Goal: Information Seeking & Learning: Find specific fact

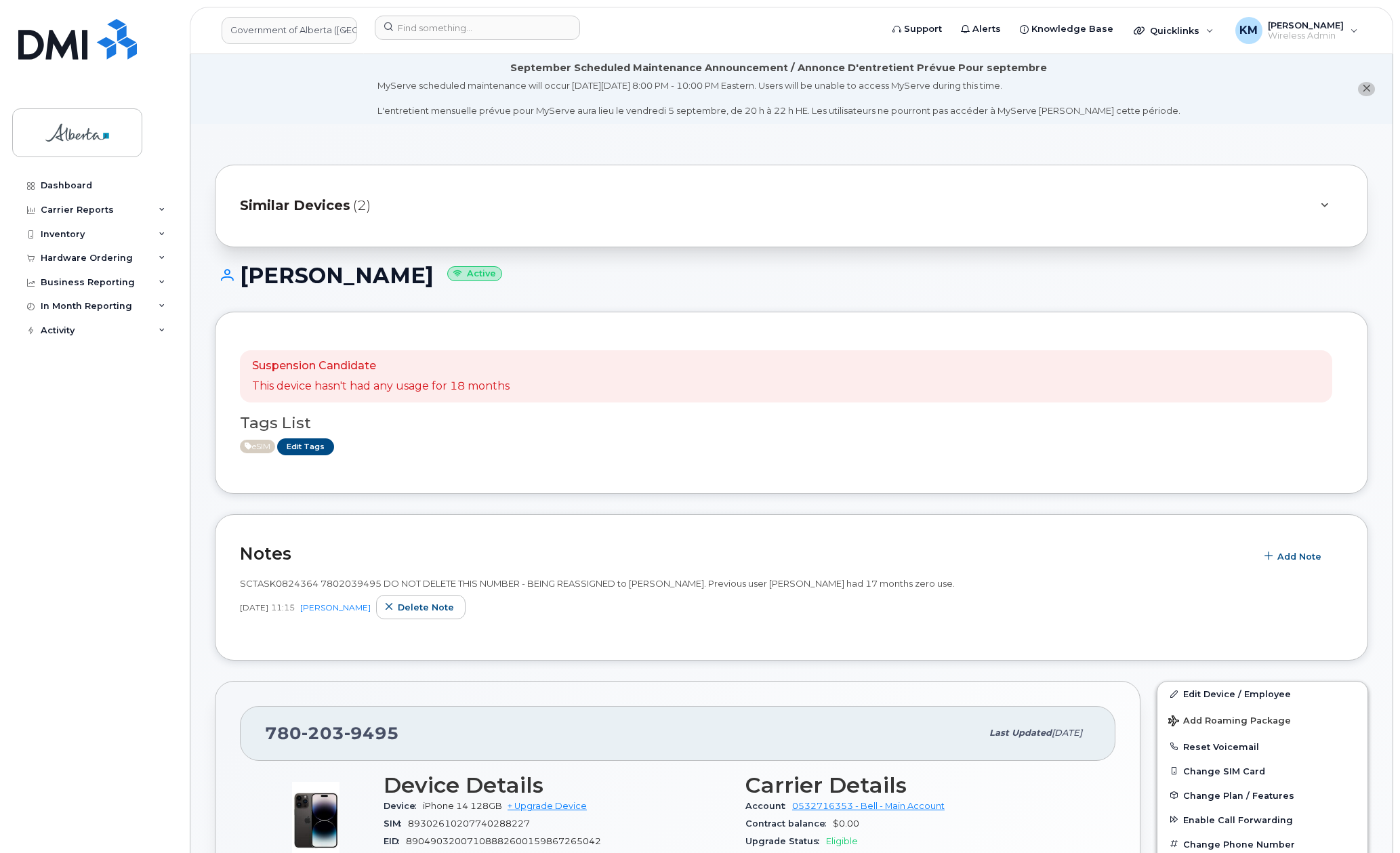
scroll to position [2668, 0]
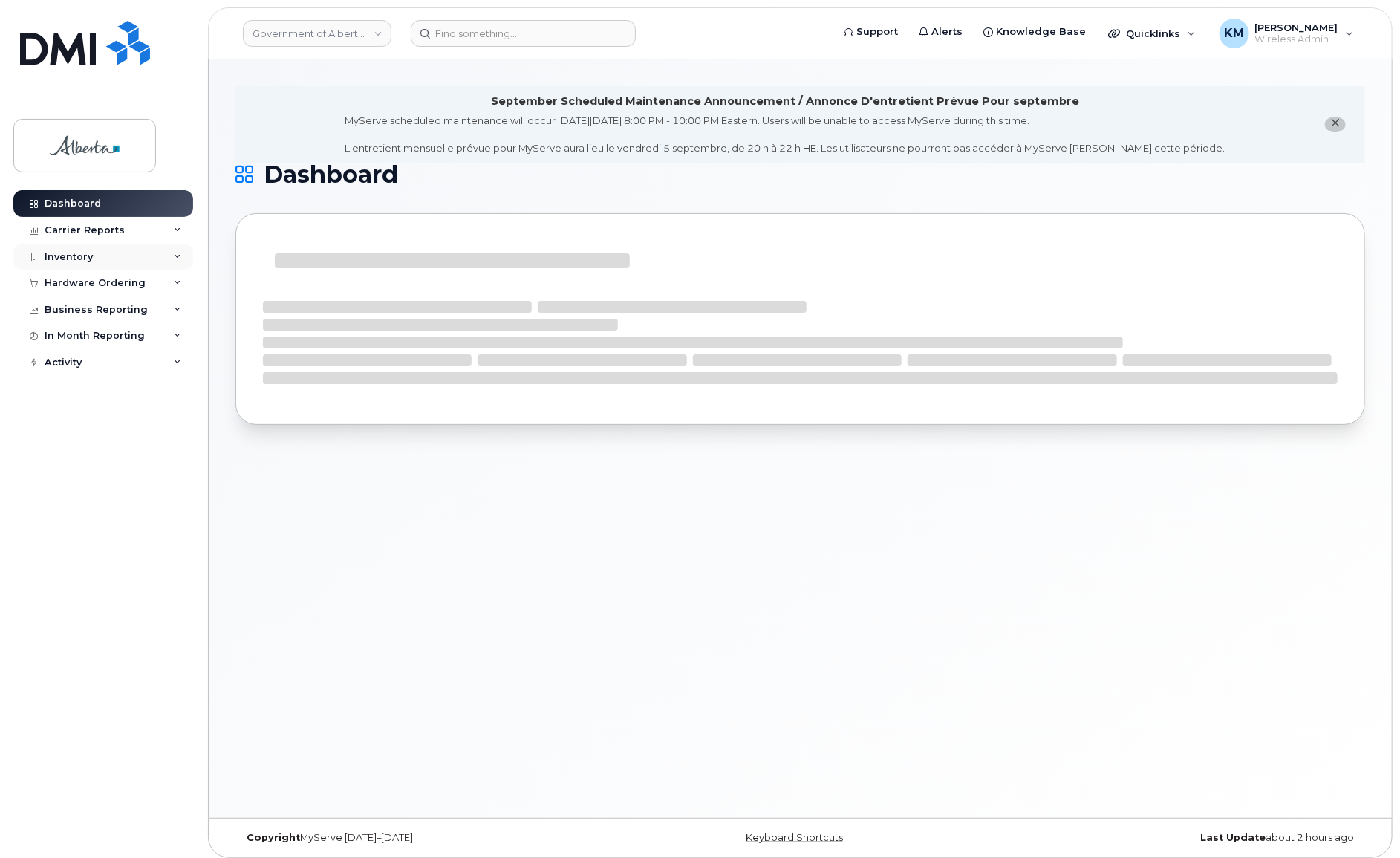
click at [100, 256] on div "Inventory" at bounding box center [103, 257] width 180 height 27
click at [74, 422] on div "Hardware Ordering" at bounding box center [94, 426] width 101 height 12
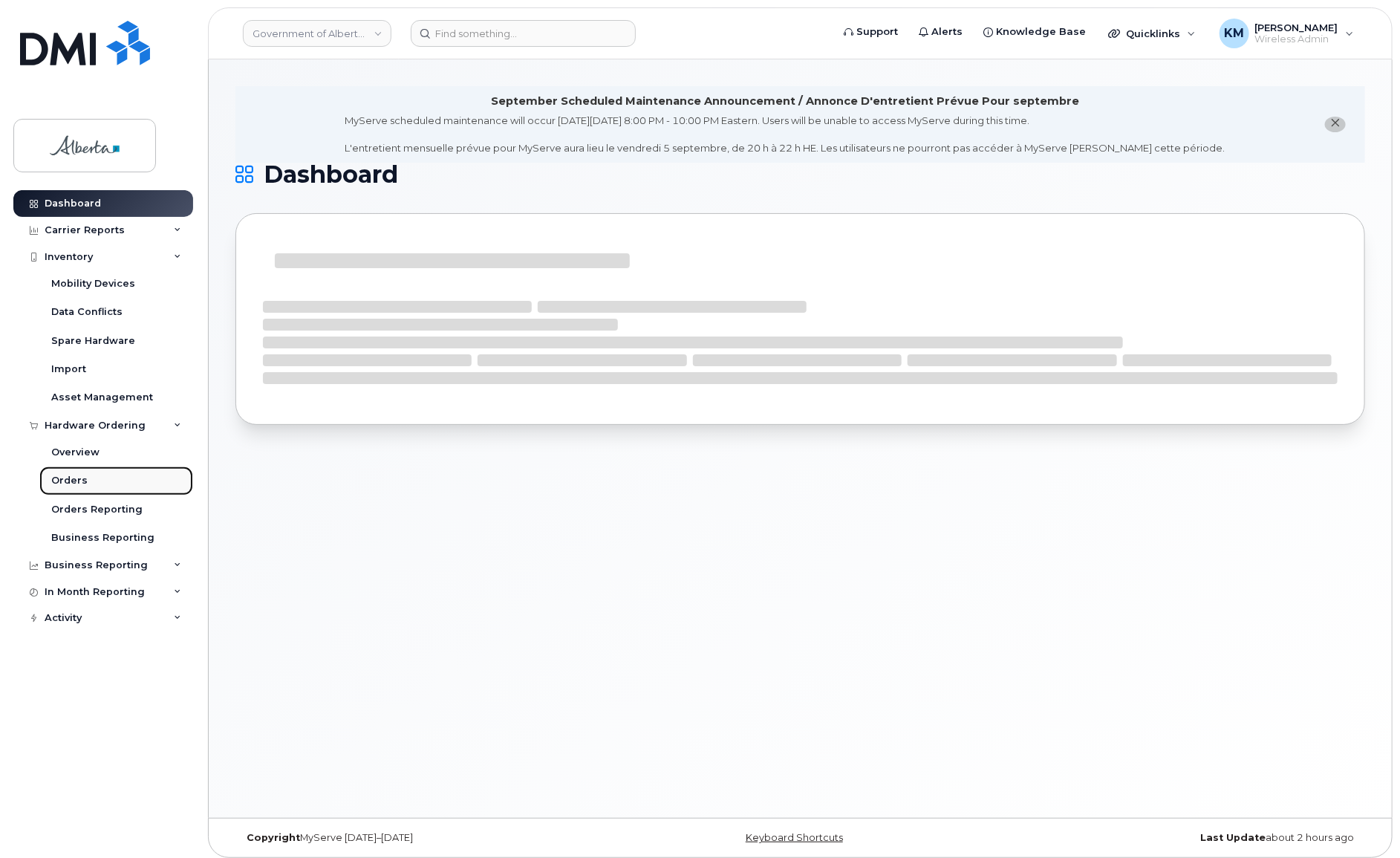
click at [75, 480] on div "Orders" at bounding box center [69, 480] width 37 height 13
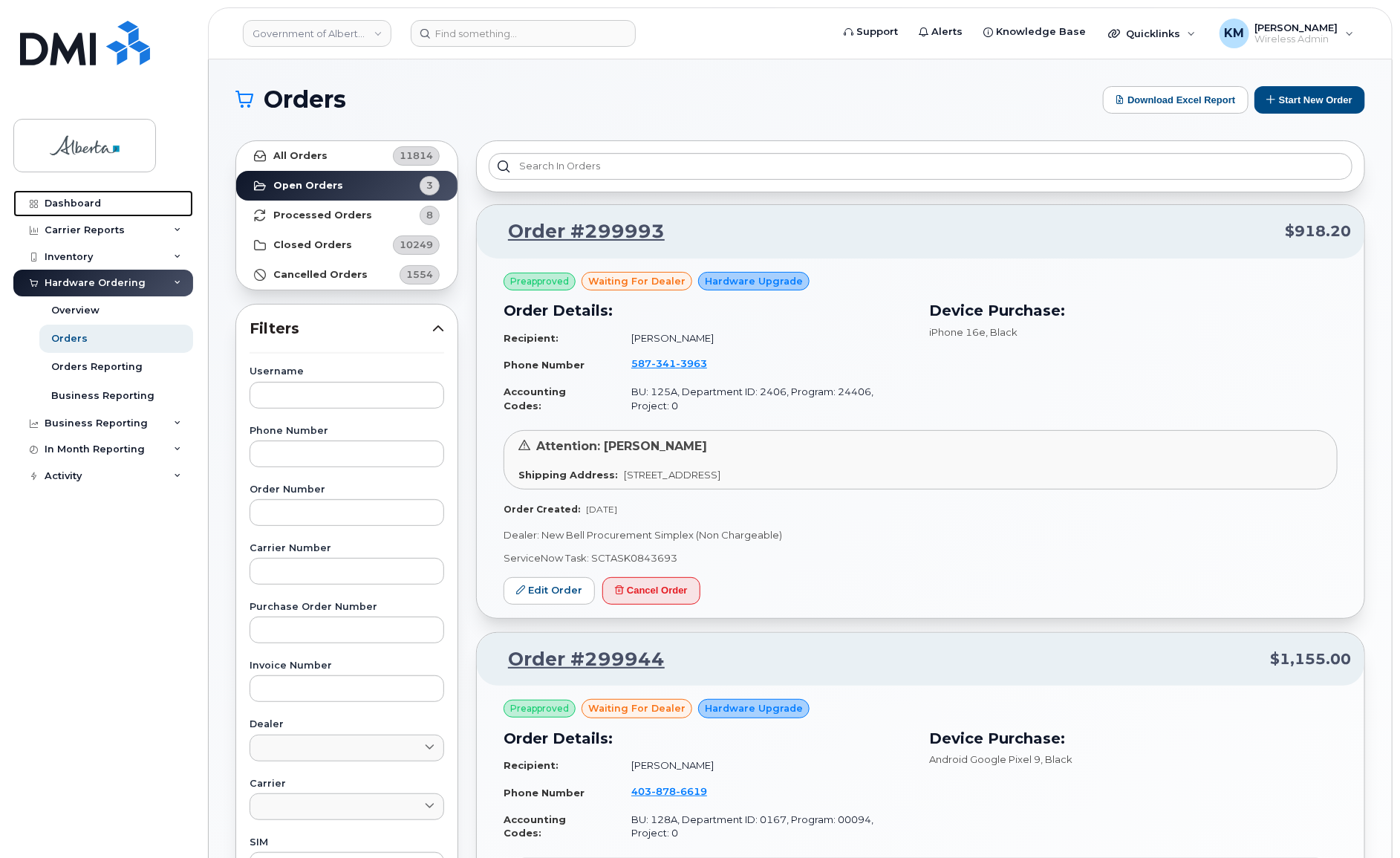
drag, startPoint x: 100, startPoint y: 202, endPoint x: 342, endPoint y: 140, distance: 249.8
click at [100, 202] on link "Dashboard" at bounding box center [103, 204] width 180 height 27
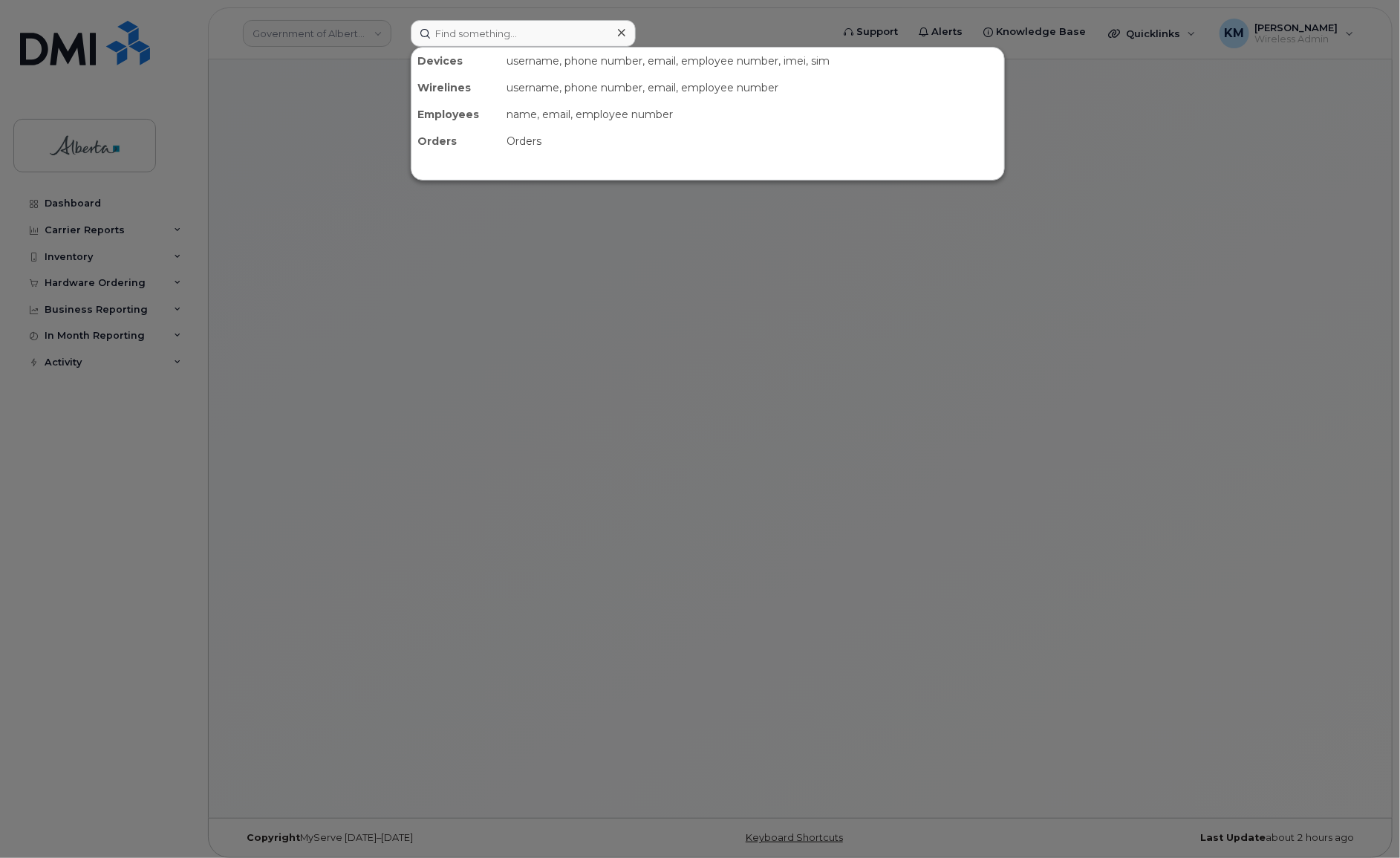
click at [502, 41] on input at bounding box center [523, 34] width 225 height 27
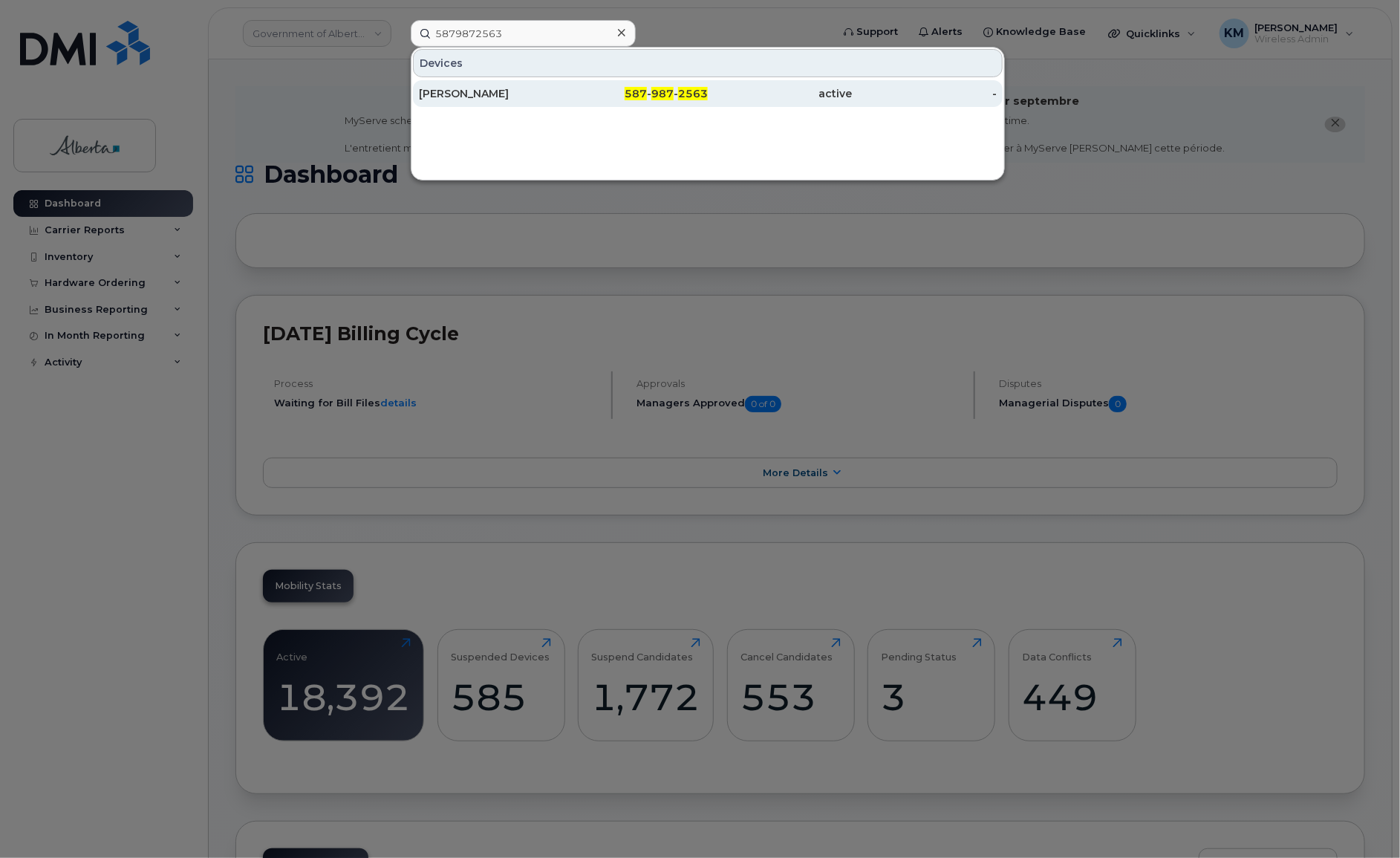
type input "5879872563"
click at [504, 91] on div "Cameron Ridgway" at bounding box center [491, 94] width 145 height 15
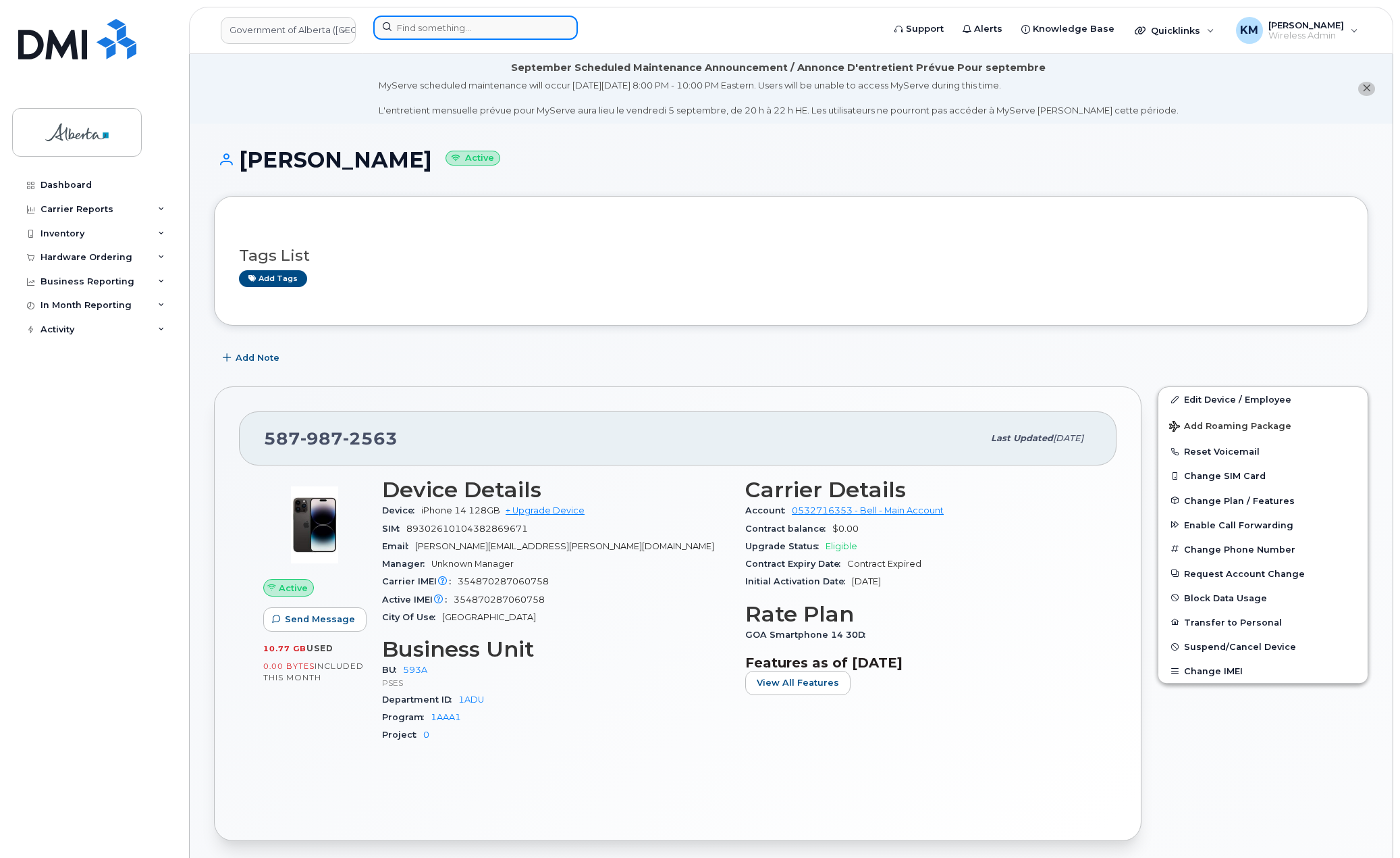
click at [424, 33] on input at bounding box center [476, 28] width 204 height 25
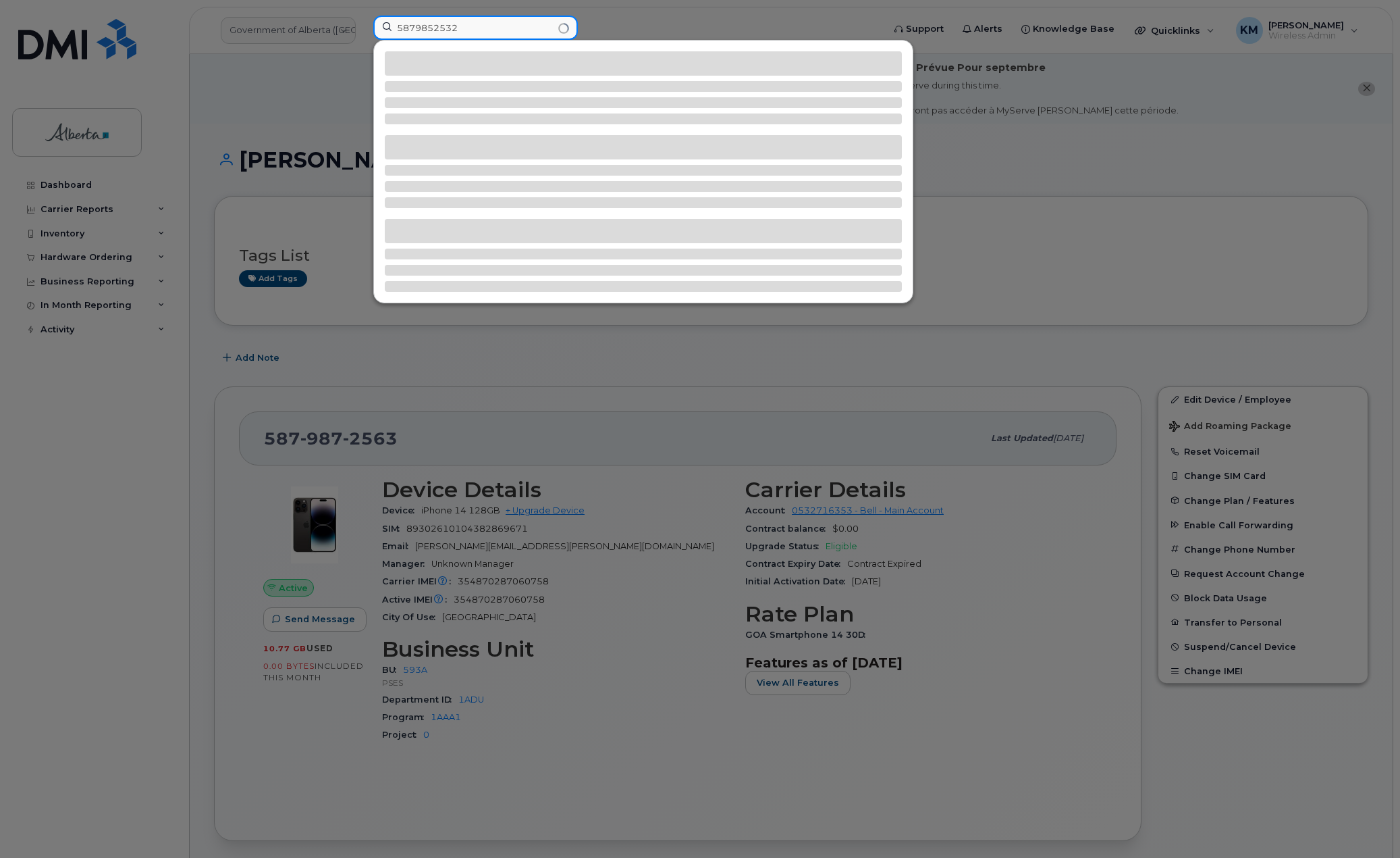
type input "5879852532"
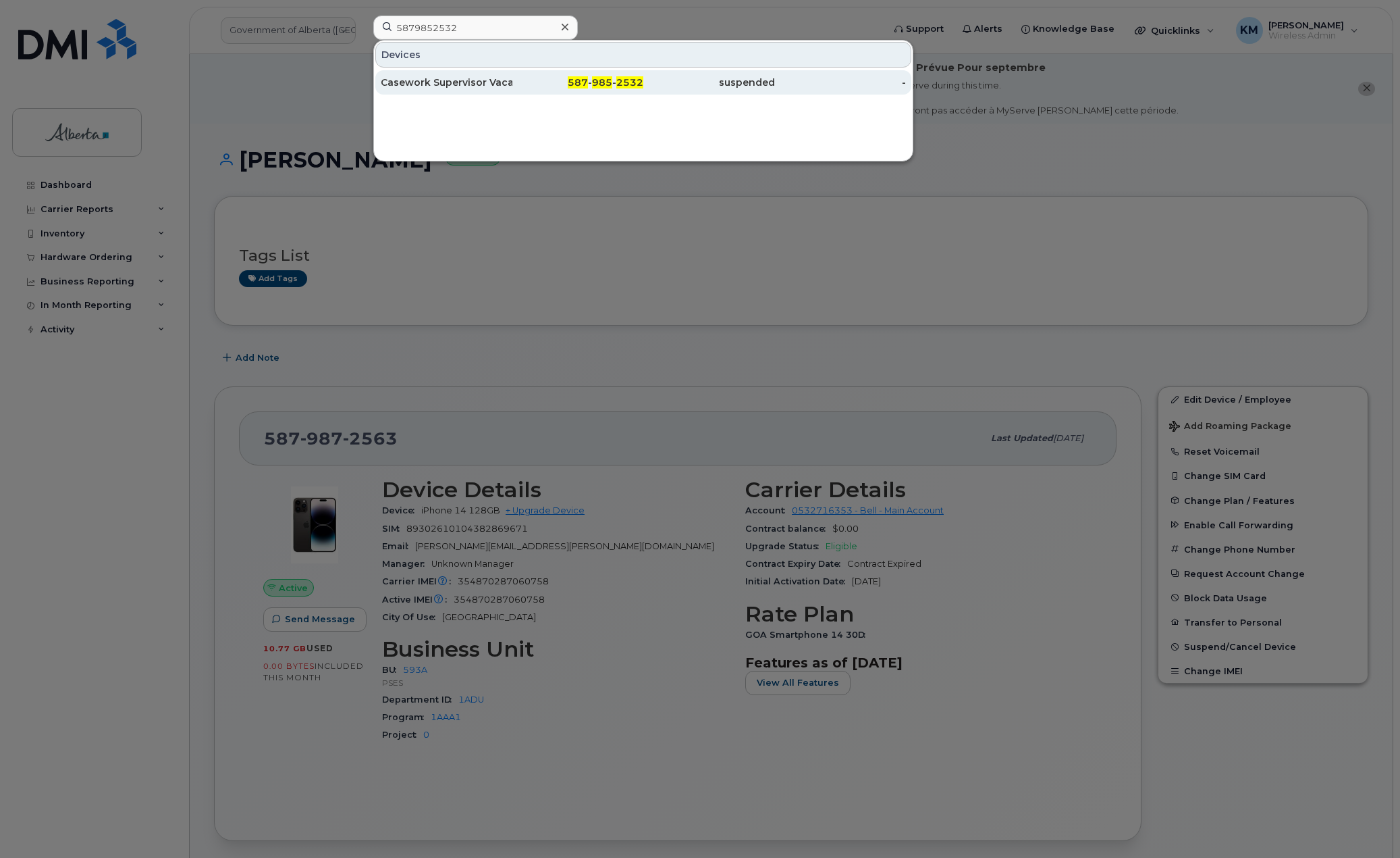
click at [435, 78] on div "Casework Supervisor Vacant" at bounding box center [446, 82] width 131 height 14
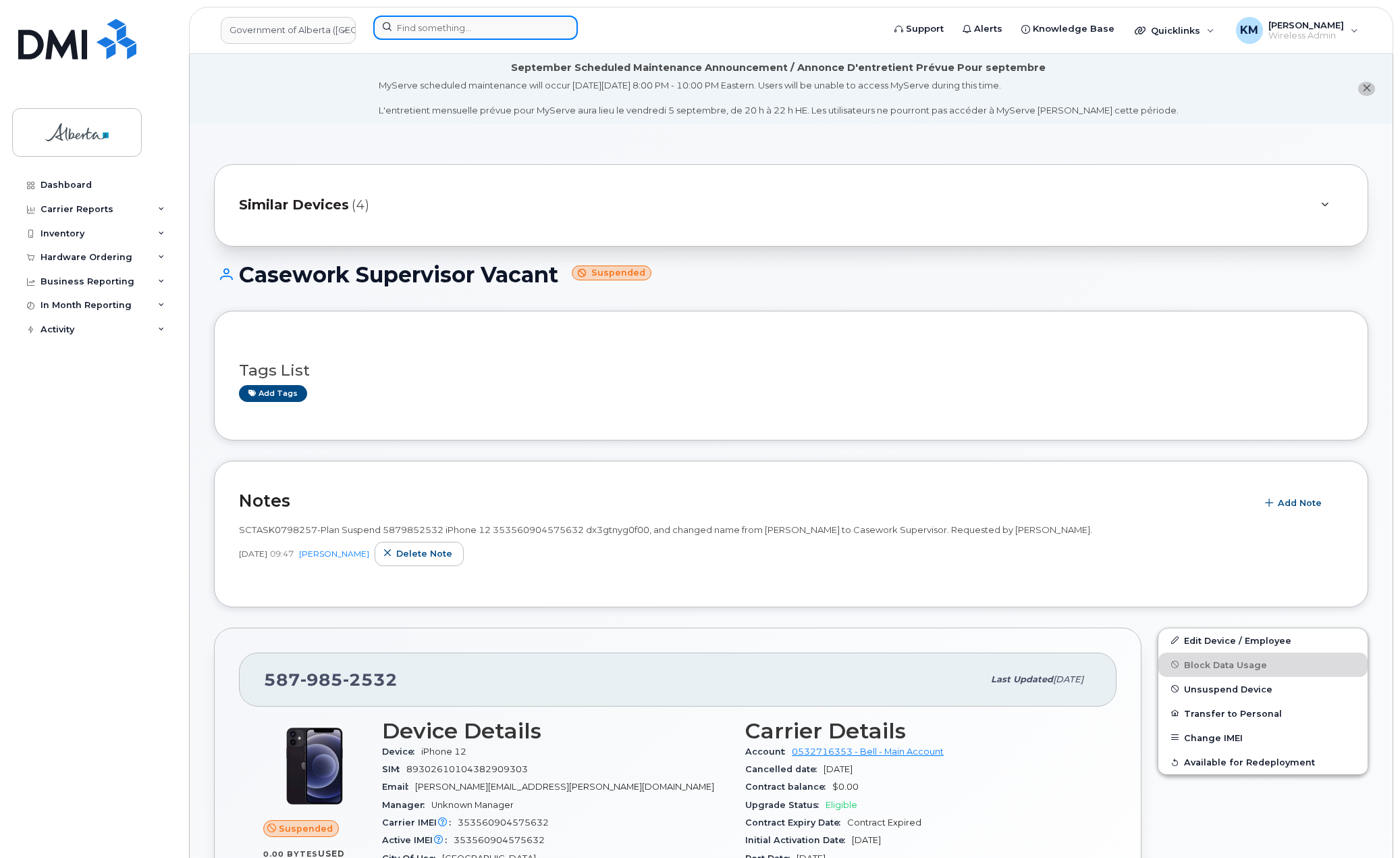
click at [456, 32] on input at bounding box center [476, 28] width 204 height 25
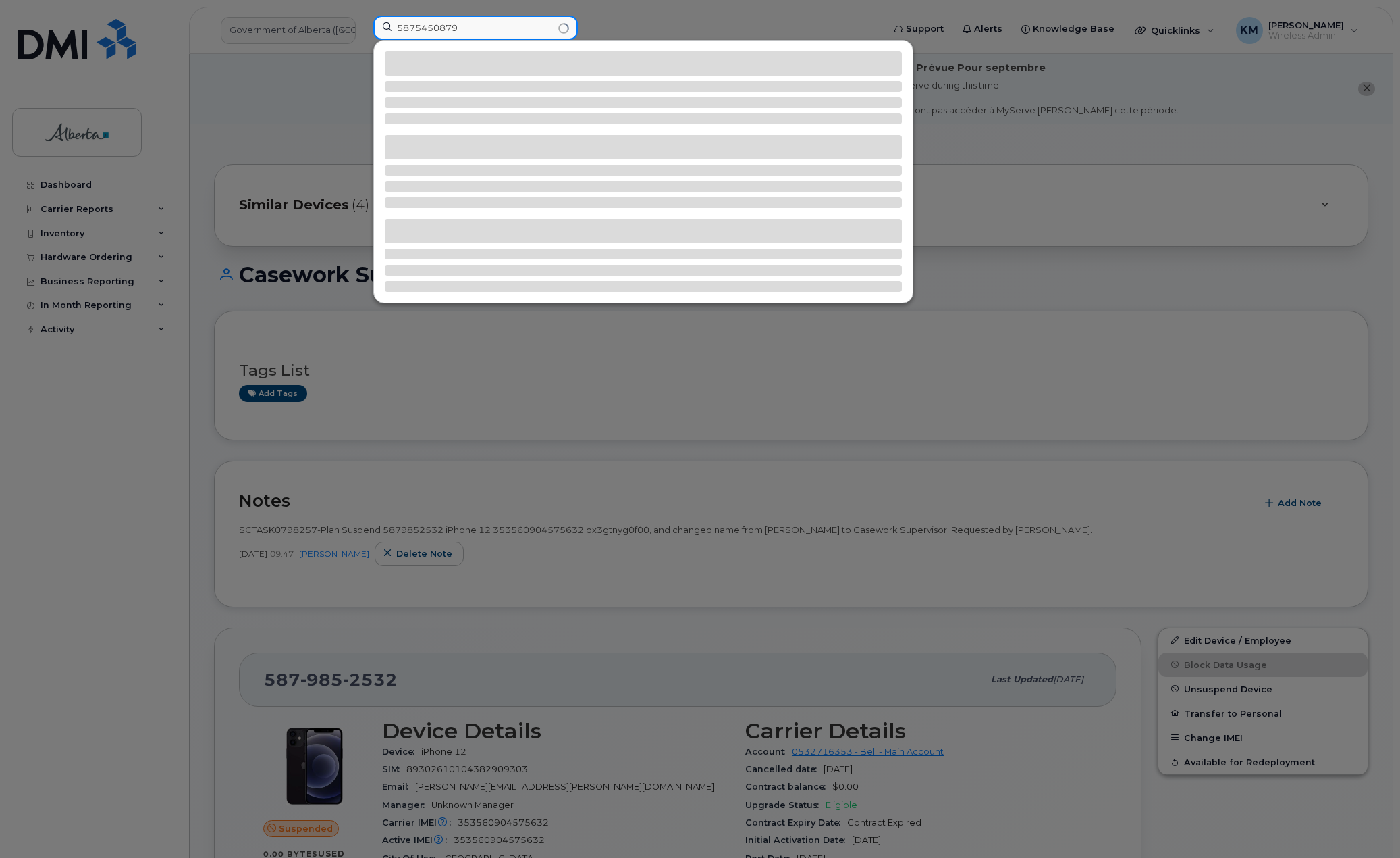
type input "5875450879"
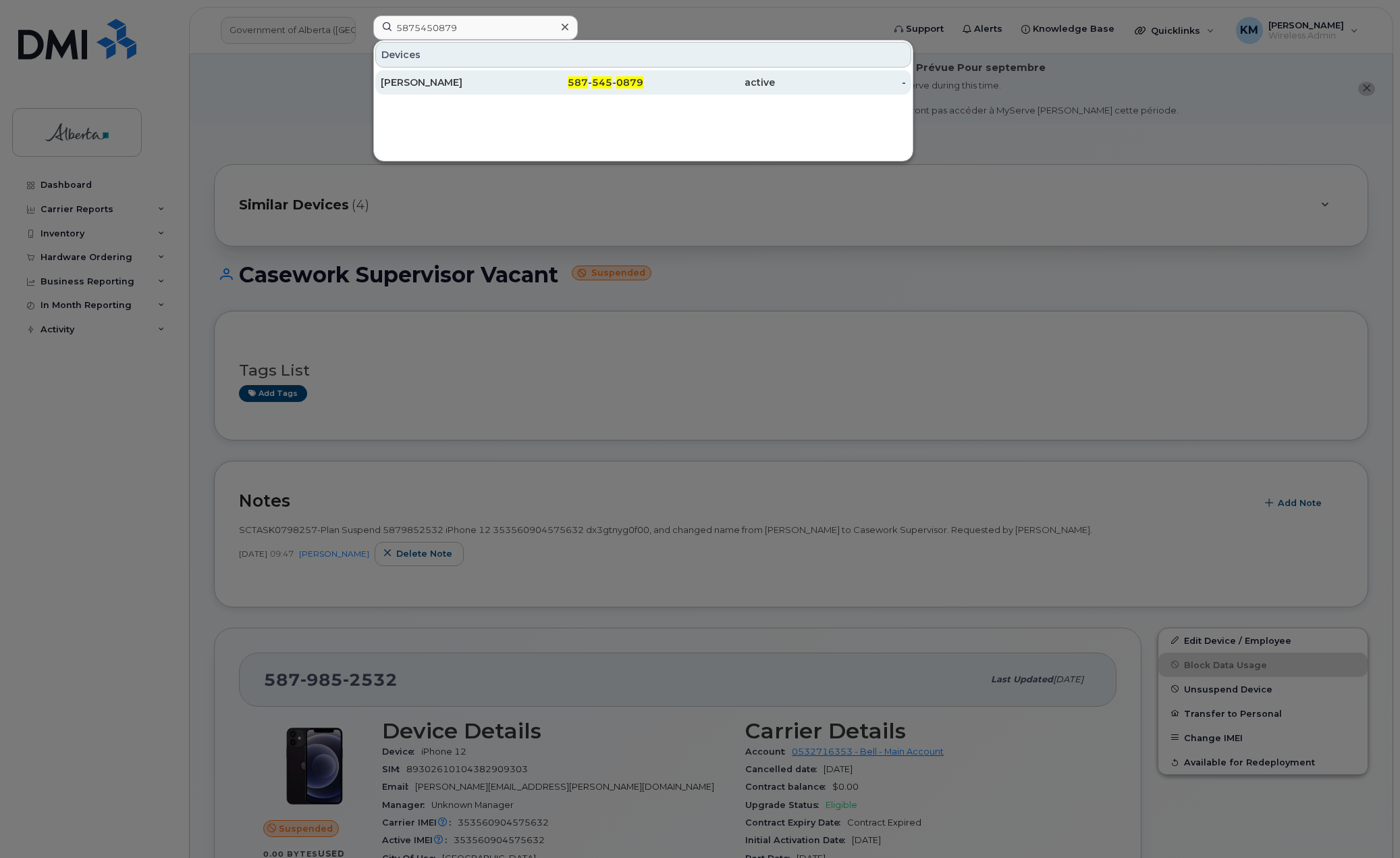
click at [454, 80] on div "Brendan Halama" at bounding box center [446, 82] width 131 height 14
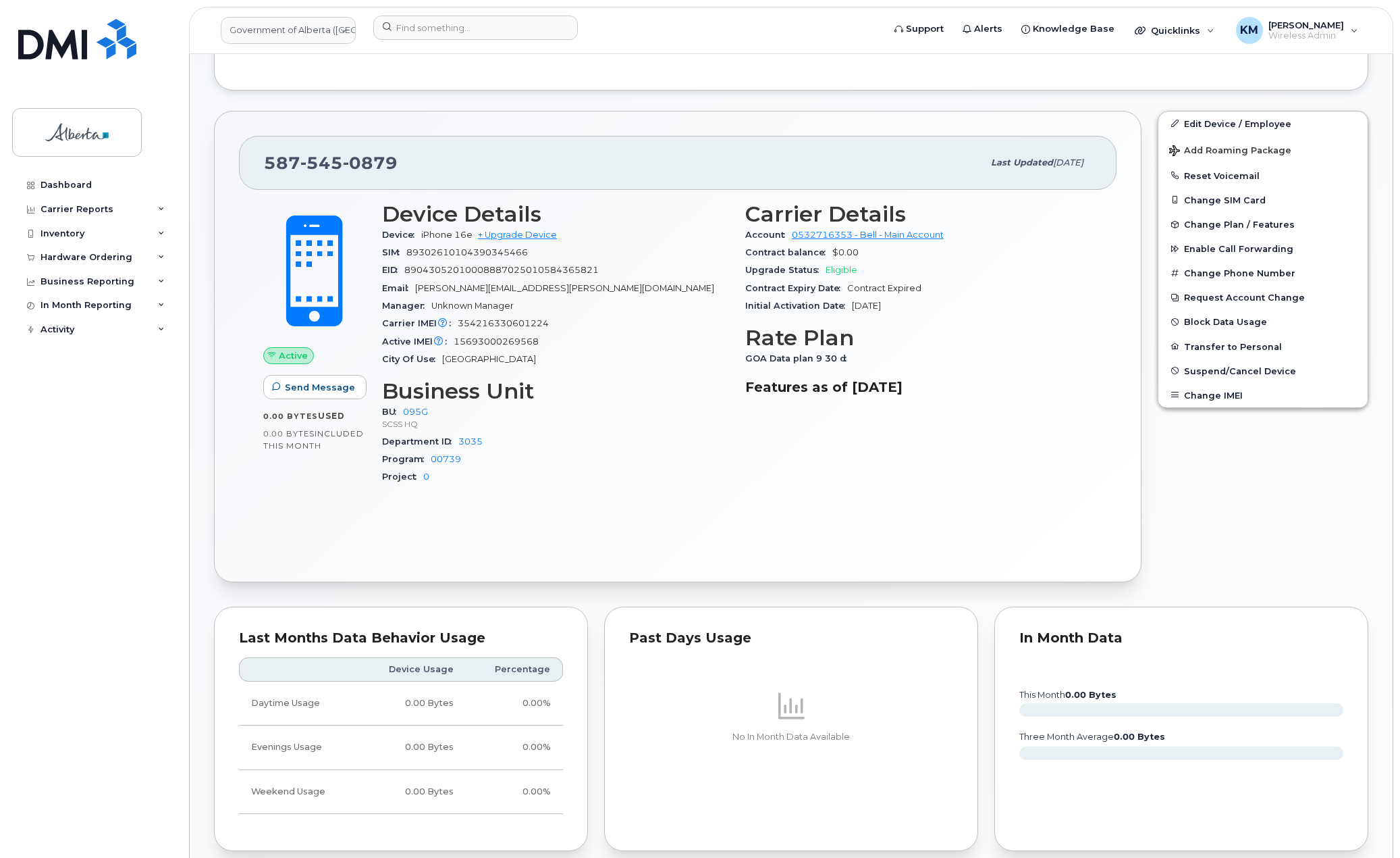
scroll to position [540, 0]
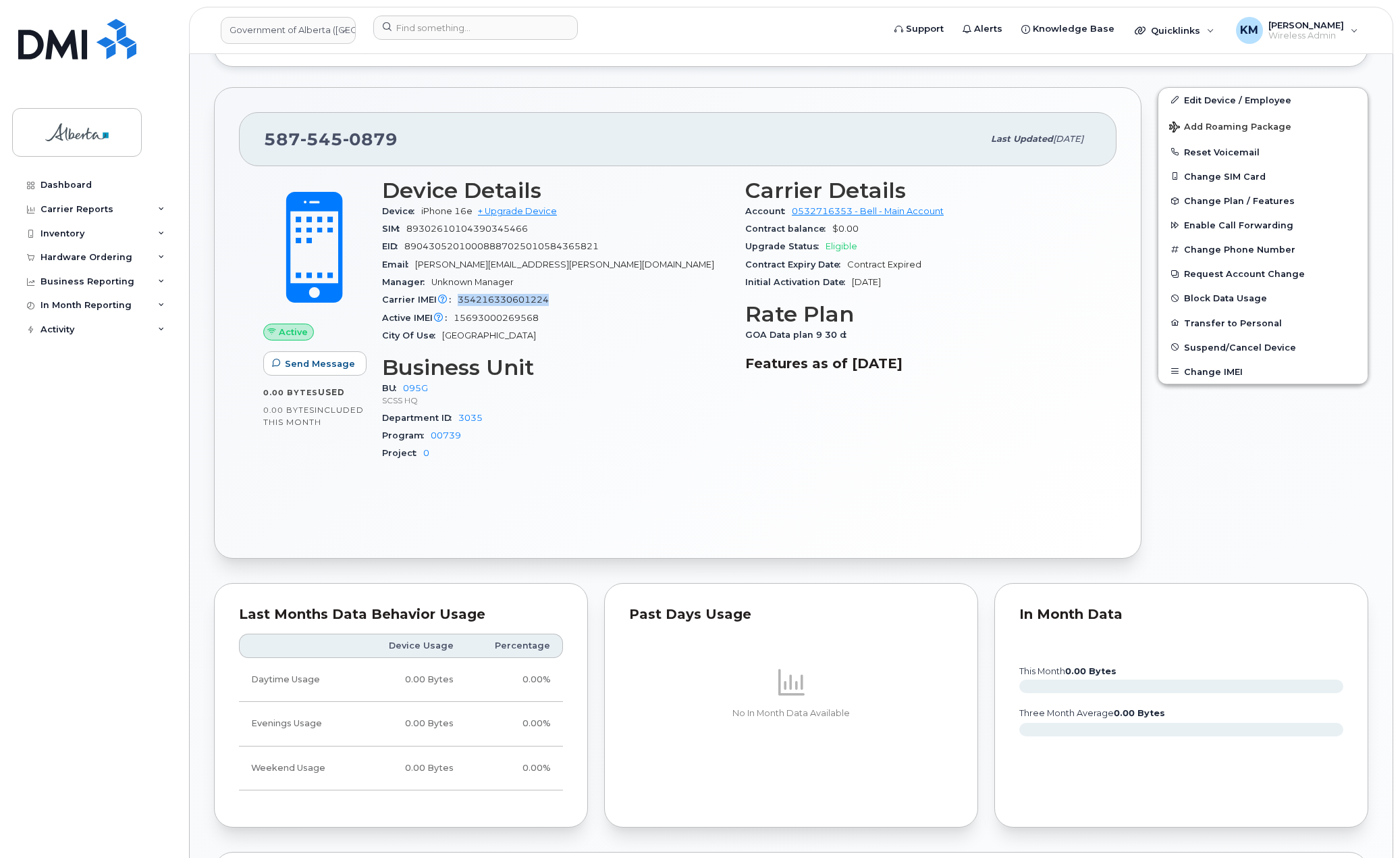
drag, startPoint x: 556, startPoint y: 303, endPoint x: 461, endPoint y: 300, distance: 95.0
click at [461, 300] on div "Carrier IMEI Carrier IMEI is reported during the last billing cycle or change o…" at bounding box center [555, 300] width 347 height 18
copy span "354216330601224"
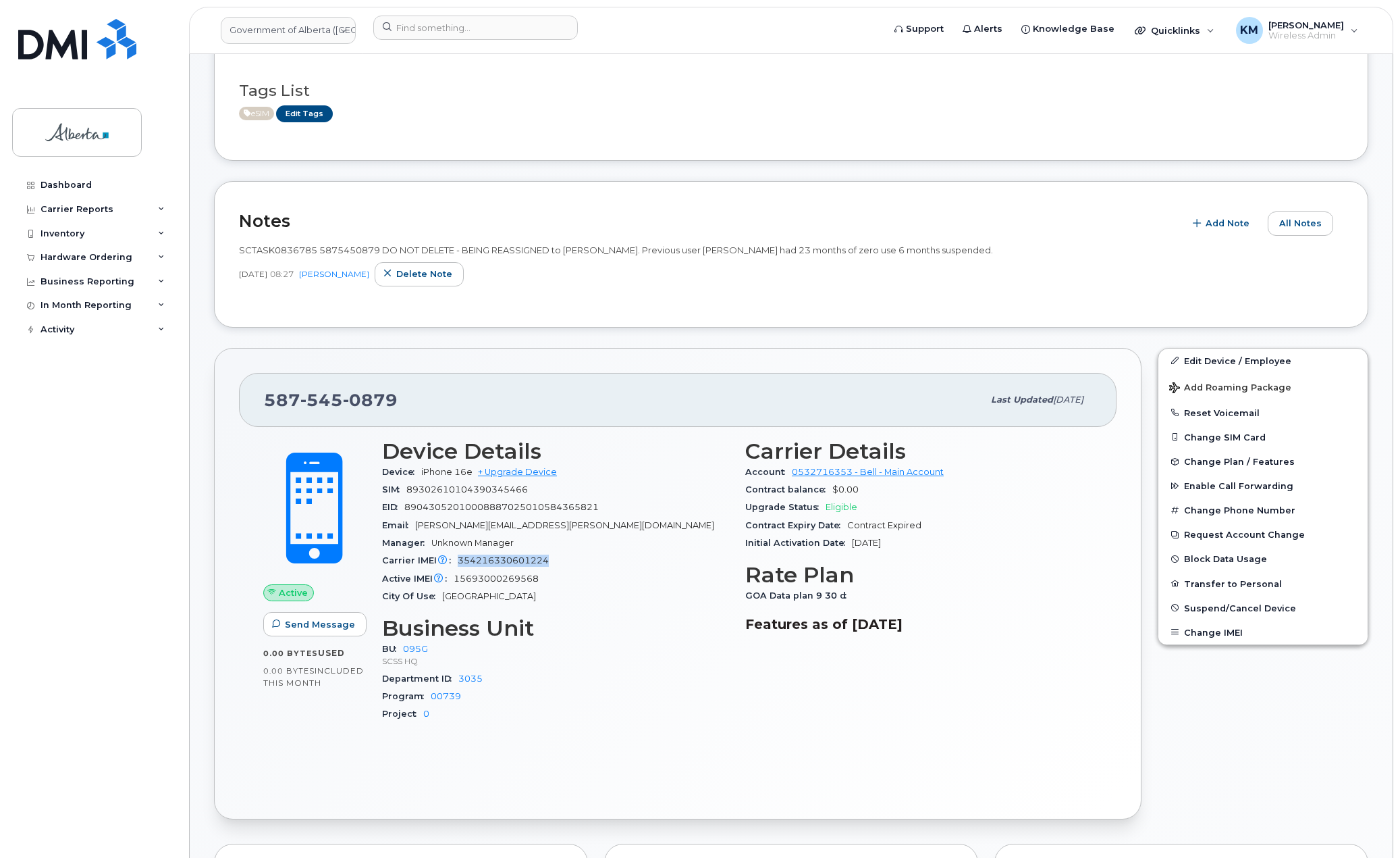
scroll to position [202, 0]
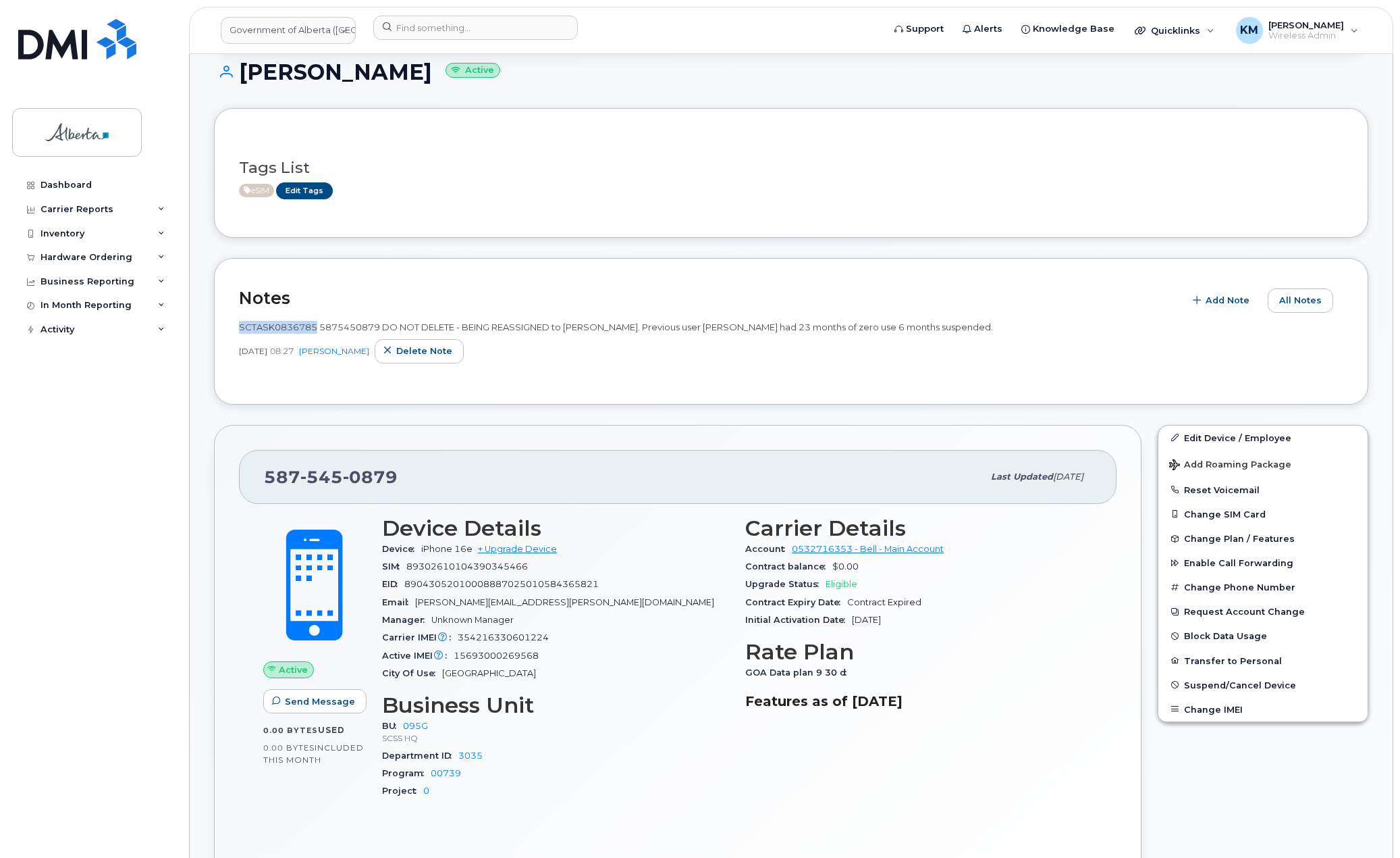
drag, startPoint x: 315, startPoint y: 326, endPoint x: 237, endPoint y: 325, distance: 78.0
click at [237, 325] on div "Notes Add Note All Notes SCTASK0836785 5875450879 DO NOT DELETE - BEING REASSIG…" at bounding box center [791, 331] width 1155 height 147
copy span "SCTASK0836785"
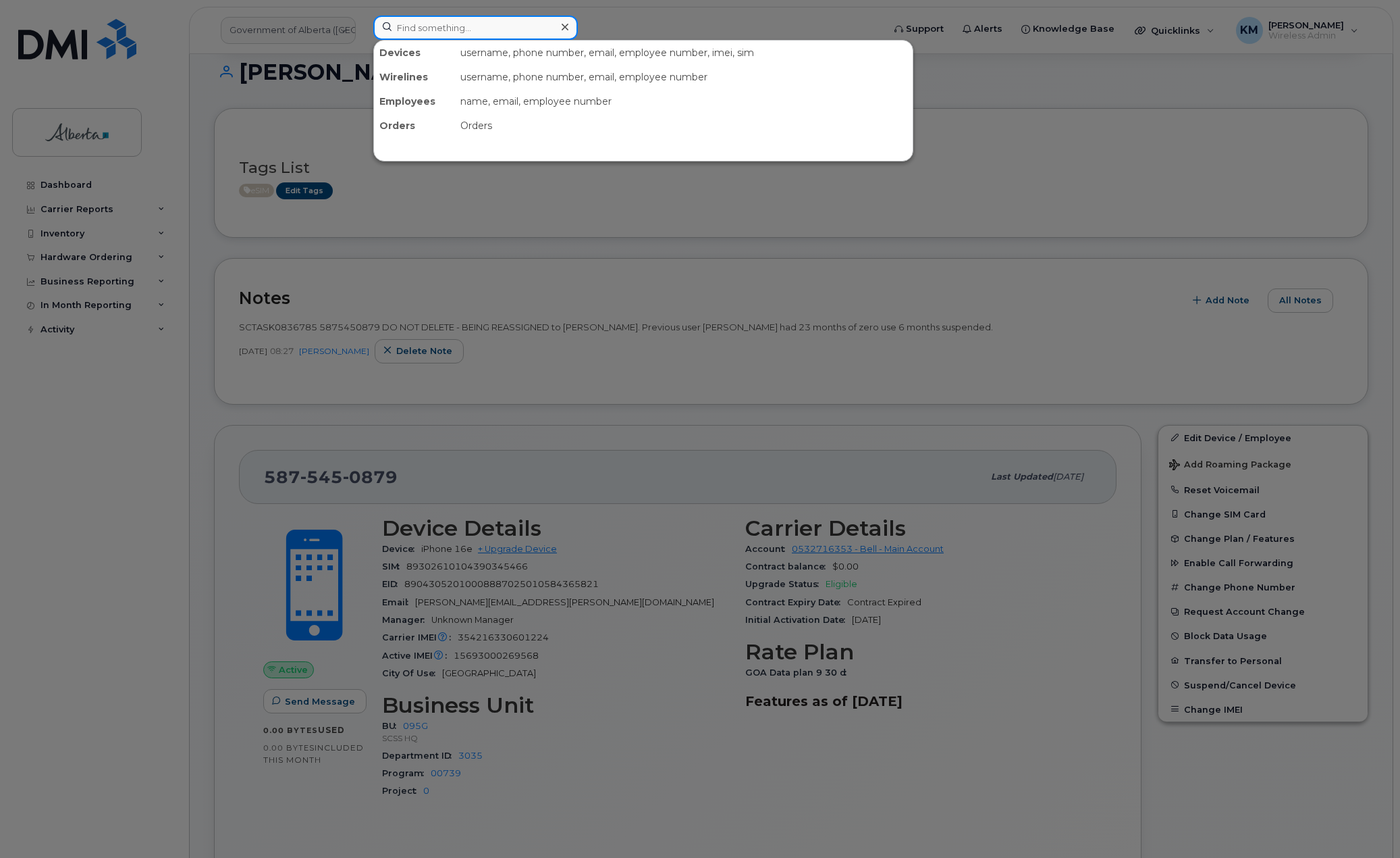
click at [406, 24] on input at bounding box center [476, 28] width 204 height 25
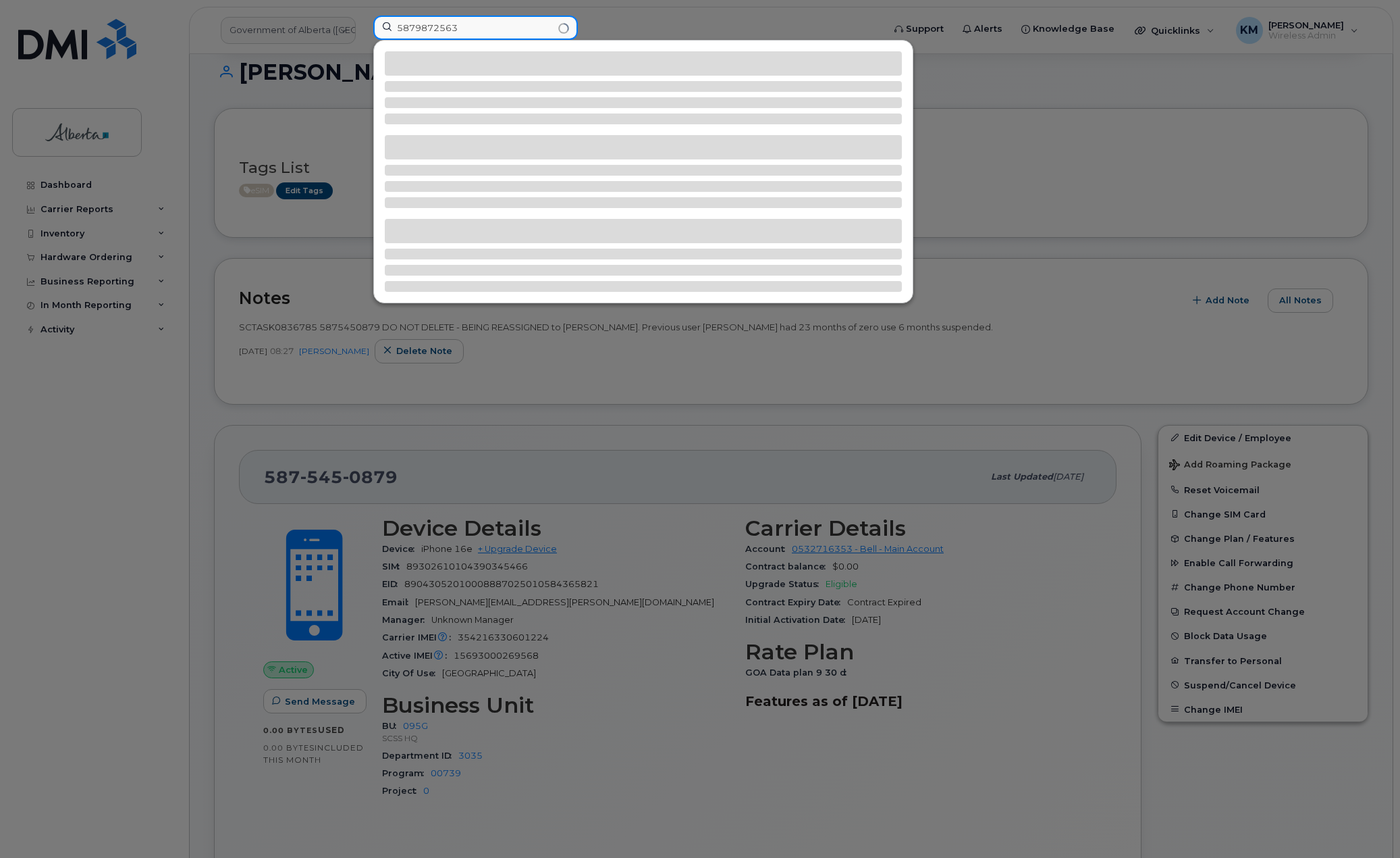
type input "5879872563"
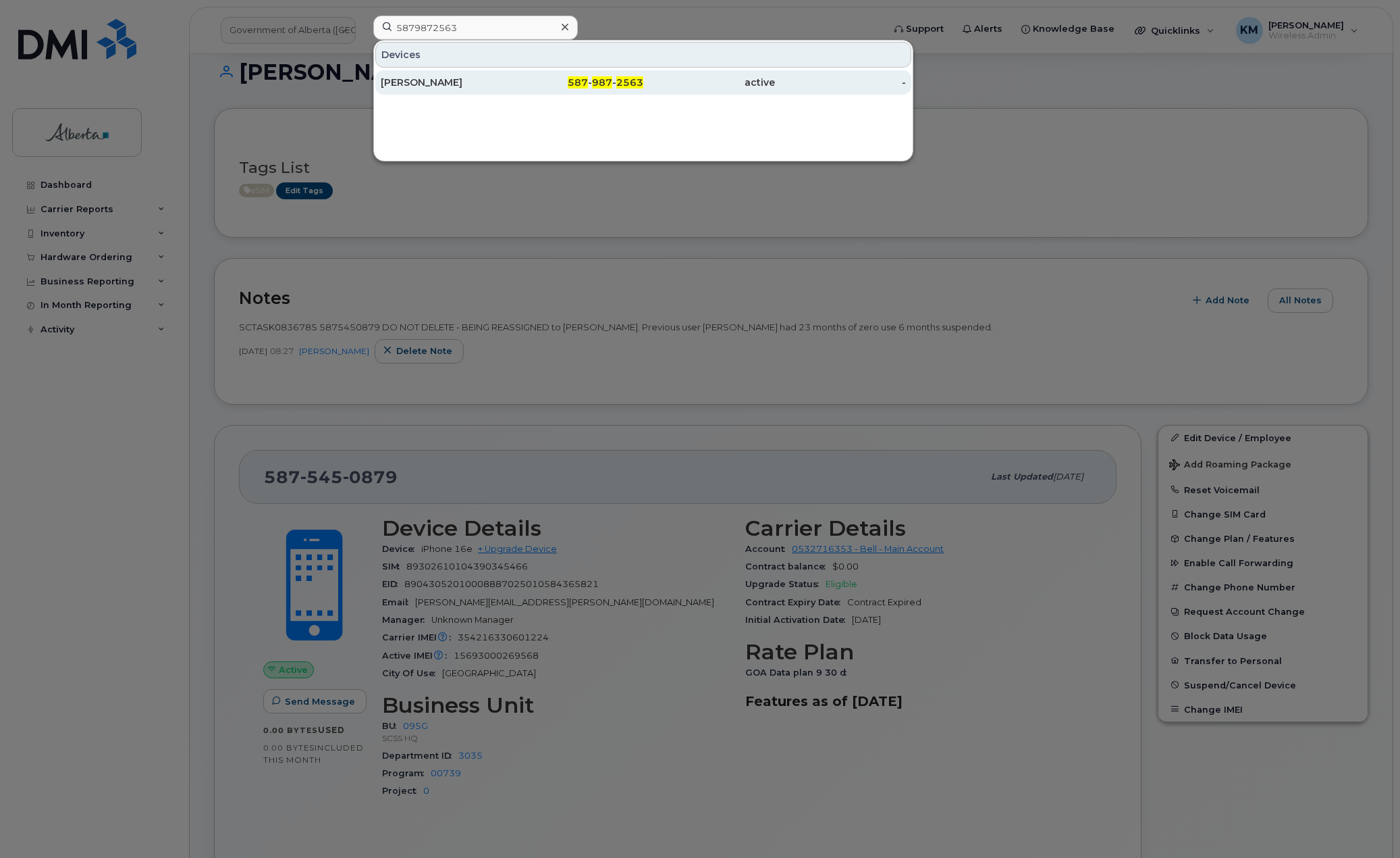
click at [432, 76] on div "[PERSON_NAME]" at bounding box center [446, 82] width 131 height 25
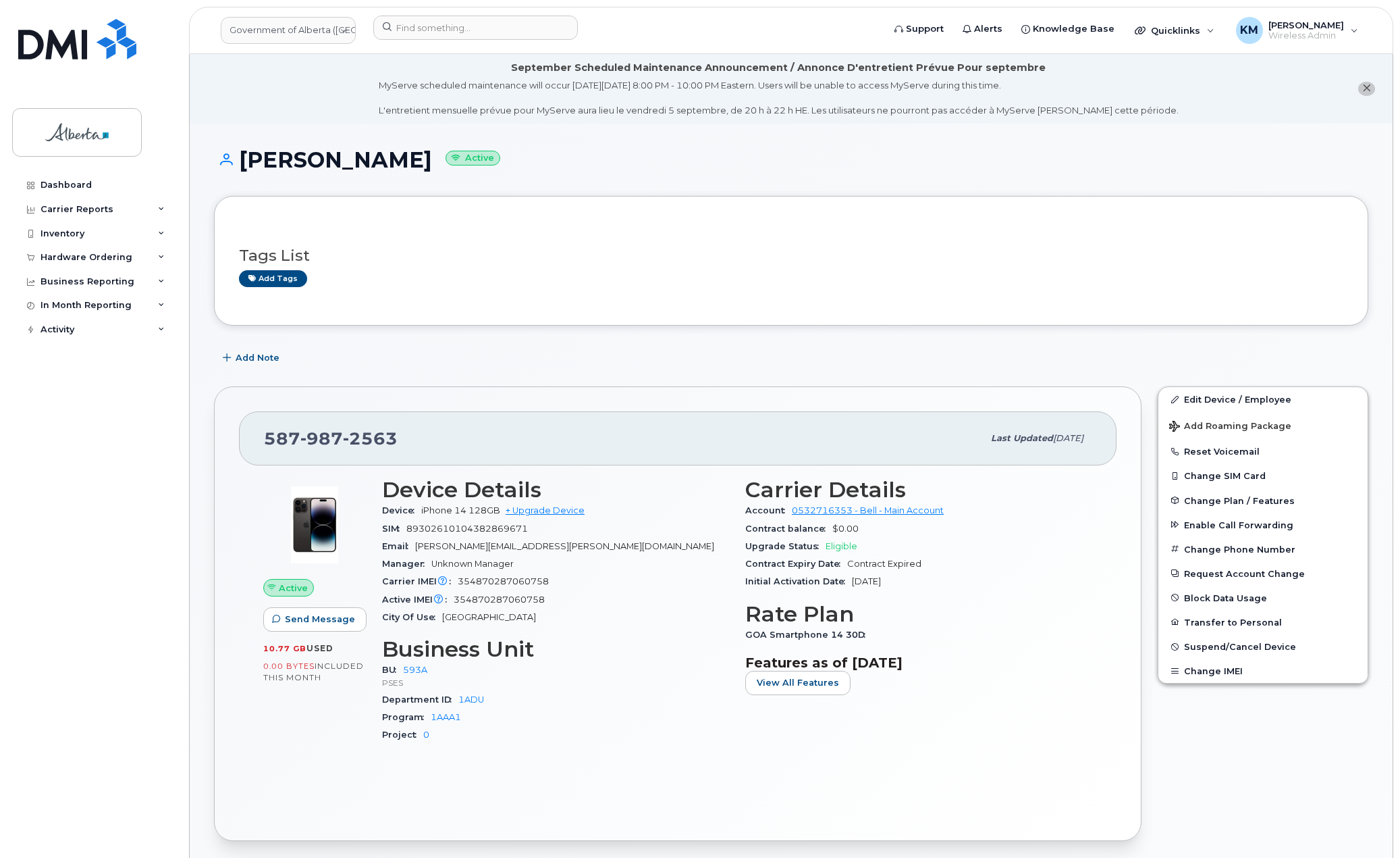
click at [534, 531] on div "SIM [TECHNICAL_ID]" at bounding box center [555, 529] width 347 height 18
click at [531, 530] on div "SIM [TECHNICAL_ID]" at bounding box center [555, 529] width 347 height 18
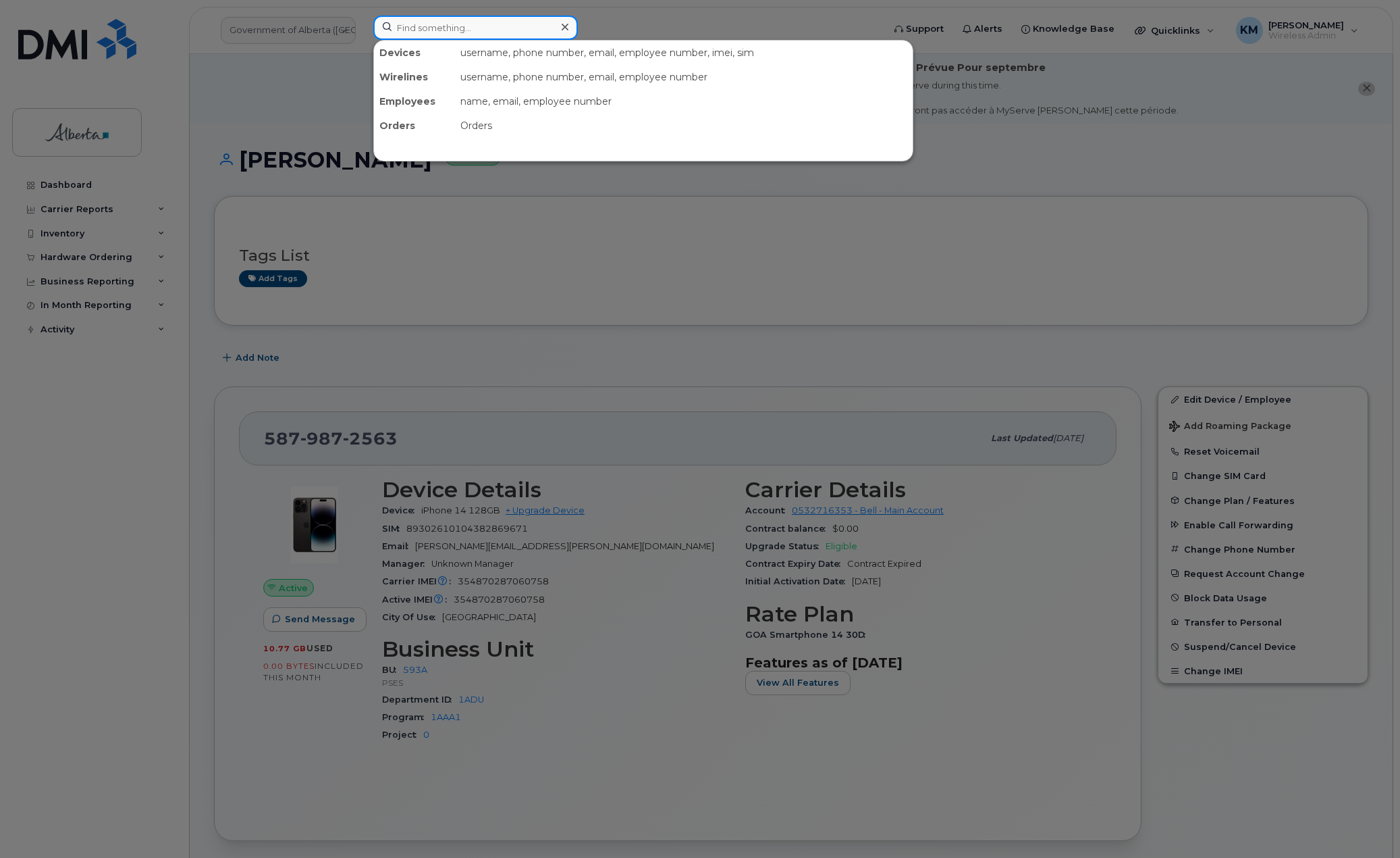
click at [463, 31] on input at bounding box center [476, 28] width 204 height 25
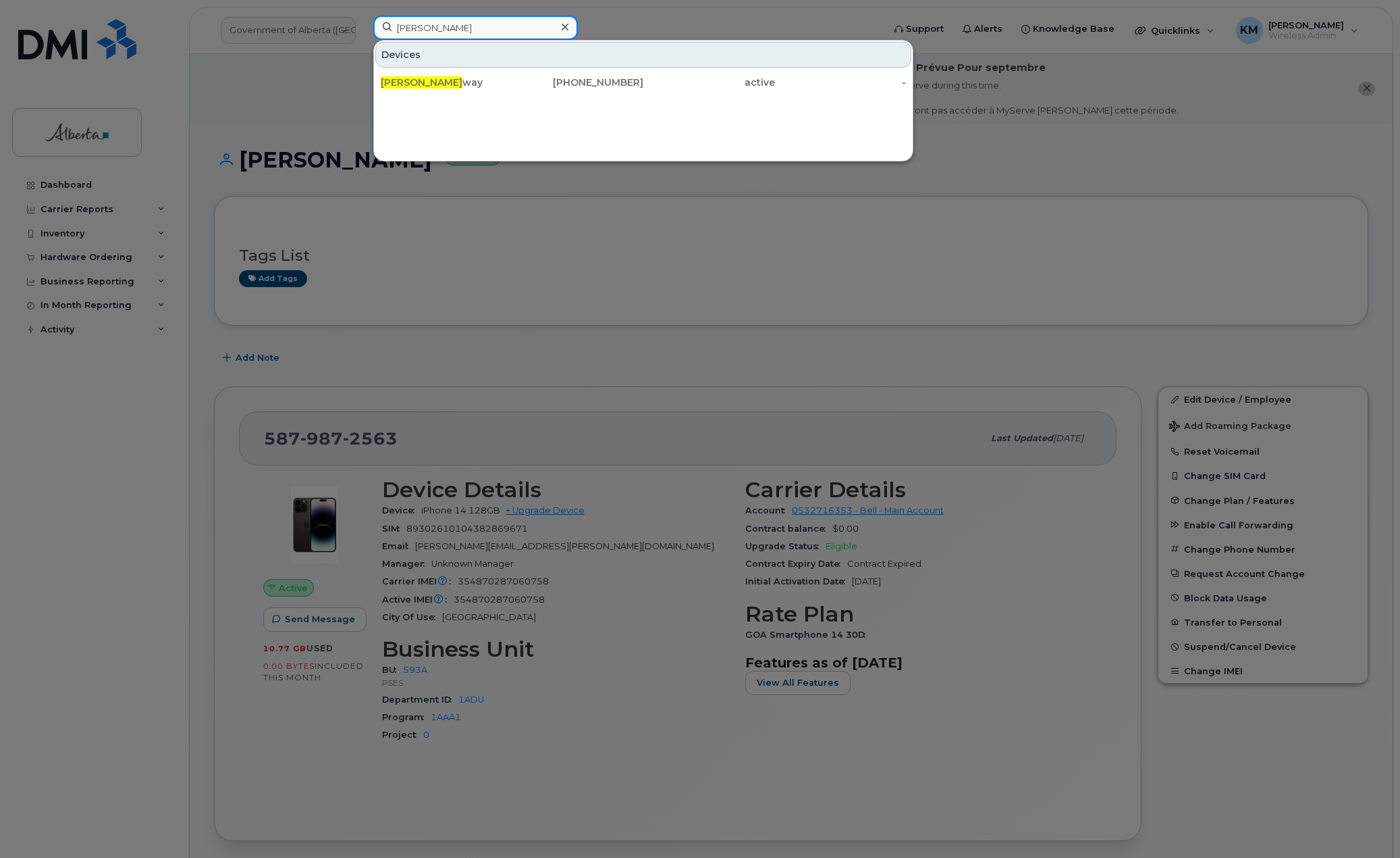
type input "cameron ridg"
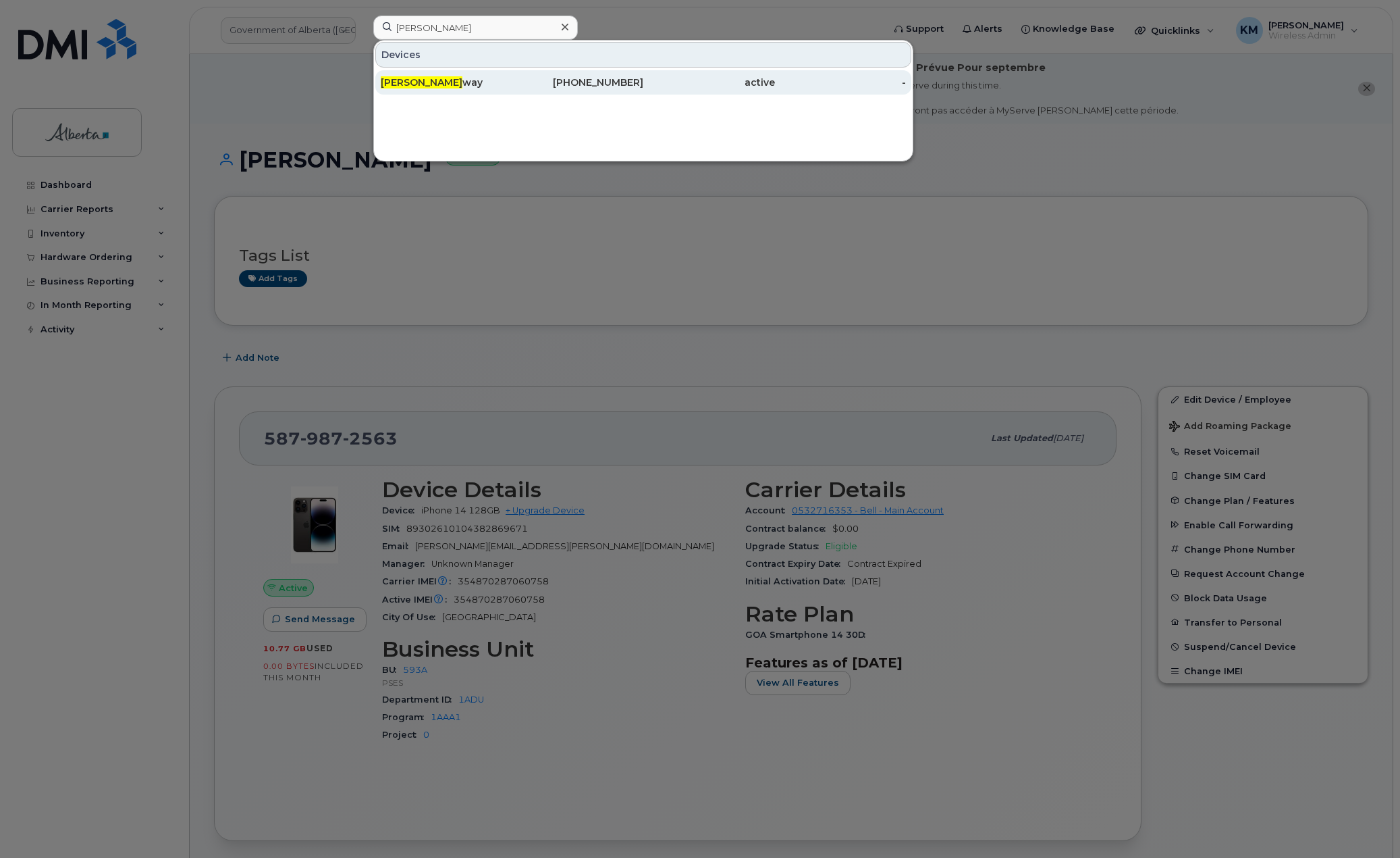
click at [424, 87] on span "Cameron Ridg" at bounding box center [422, 82] width 82 height 12
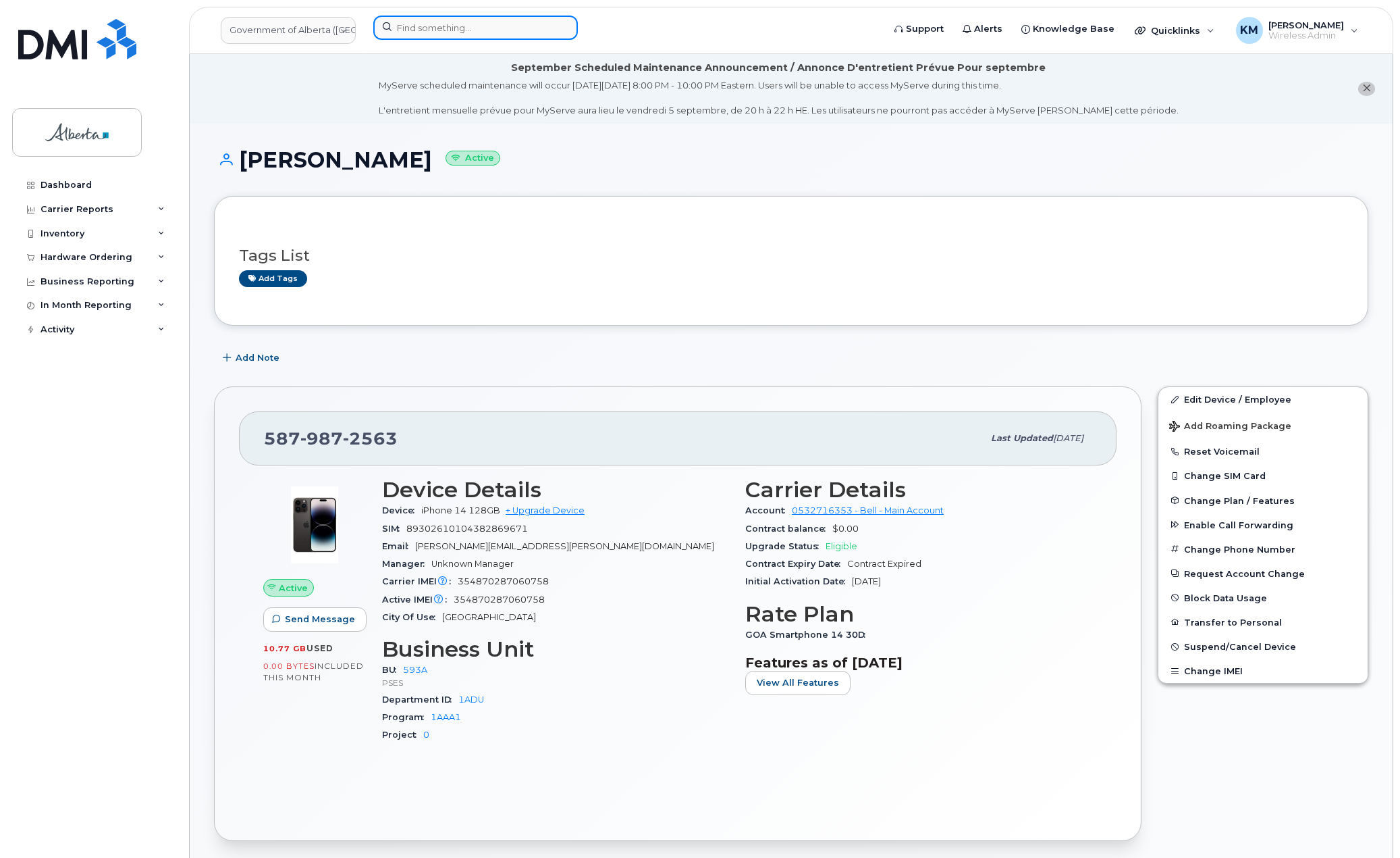
click at [429, 29] on input at bounding box center [476, 28] width 204 height 25
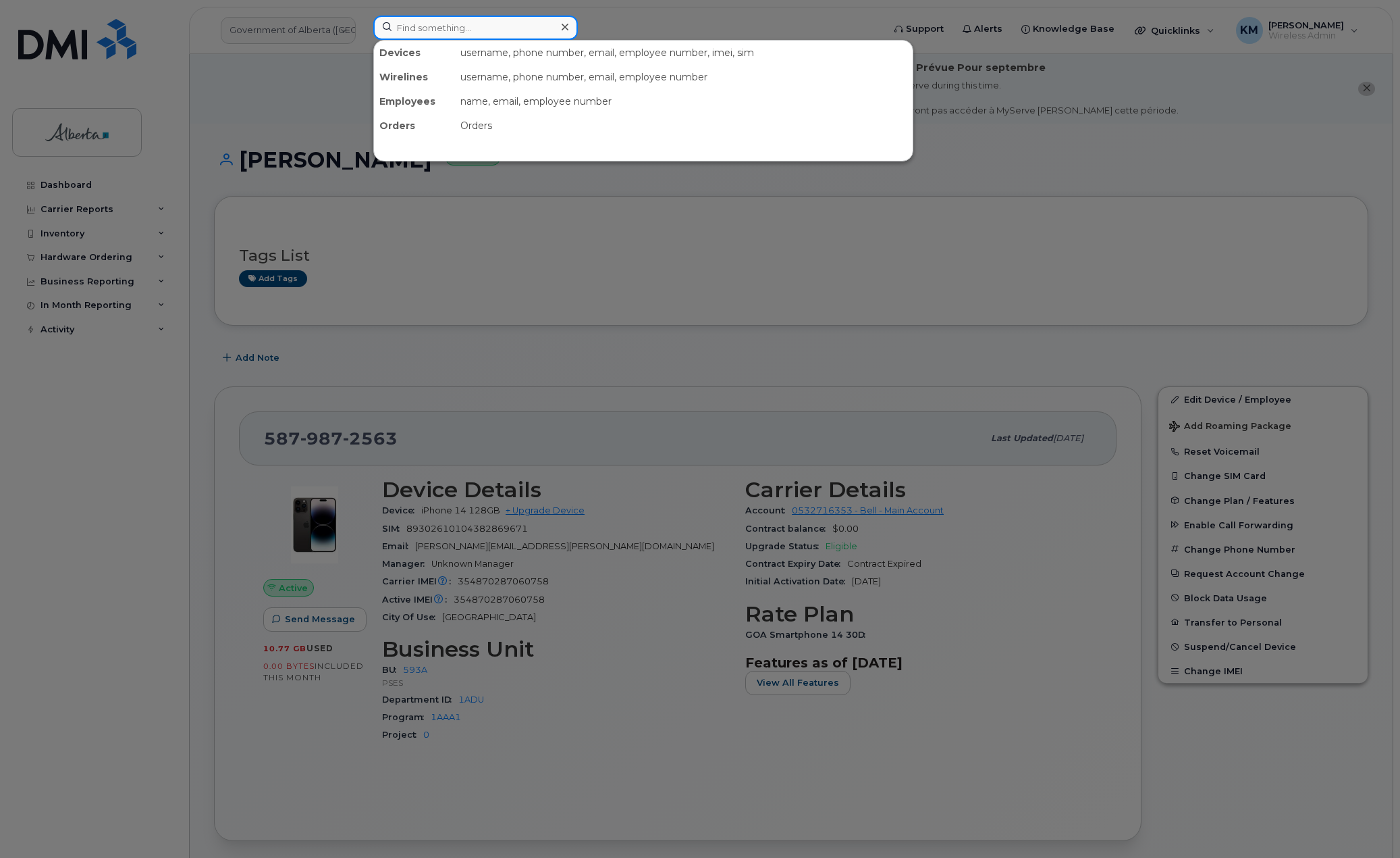
paste input "354622790475209"
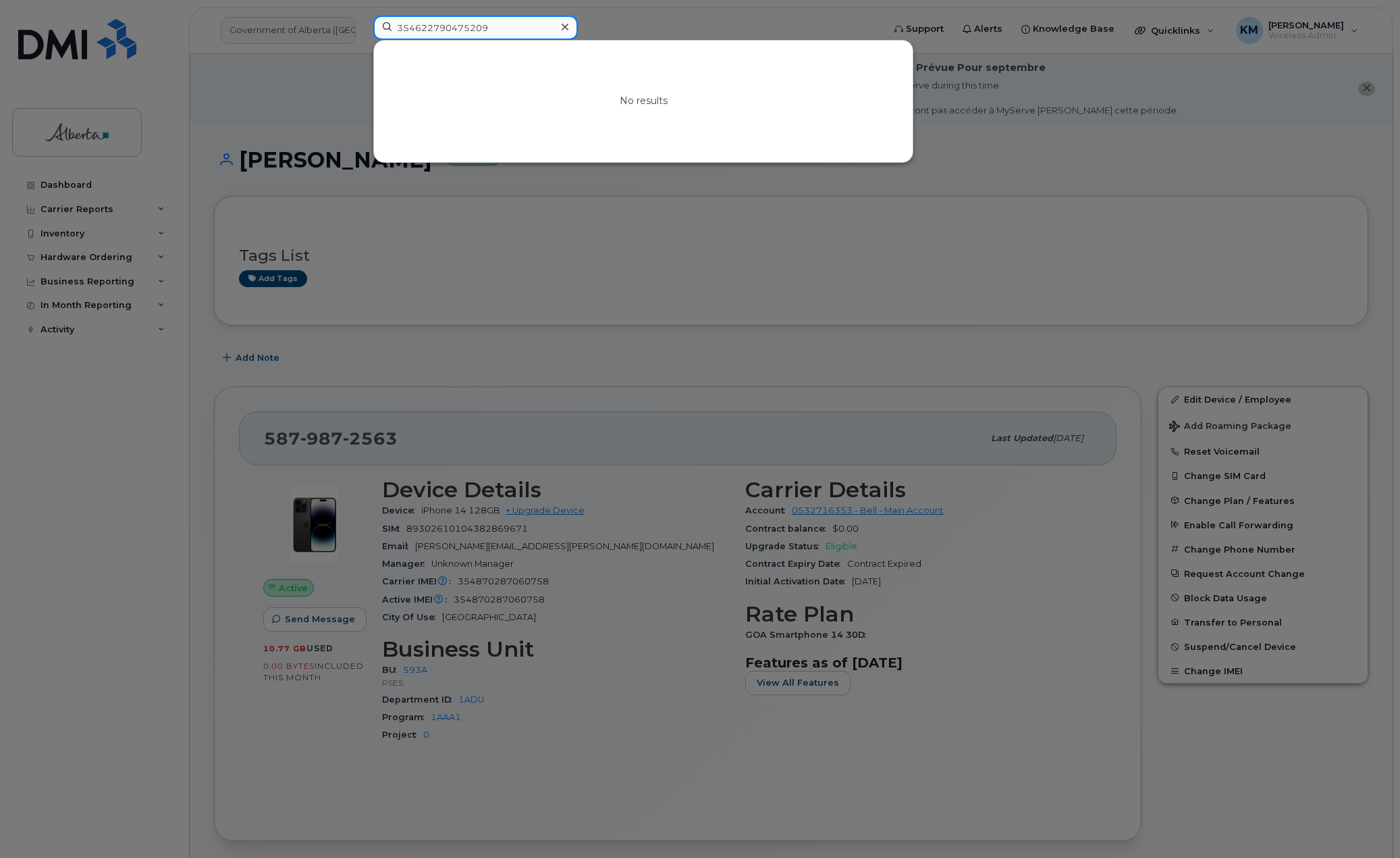
type input "354622790475209"
drag, startPoint x: 509, startPoint y: 33, endPoint x: 384, endPoint y: 29, distance: 125.1
click at [384, 29] on input "354622790475209" at bounding box center [476, 28] width 204 height 25
